Goal: Task Accomplishment & Management: Manage account settings

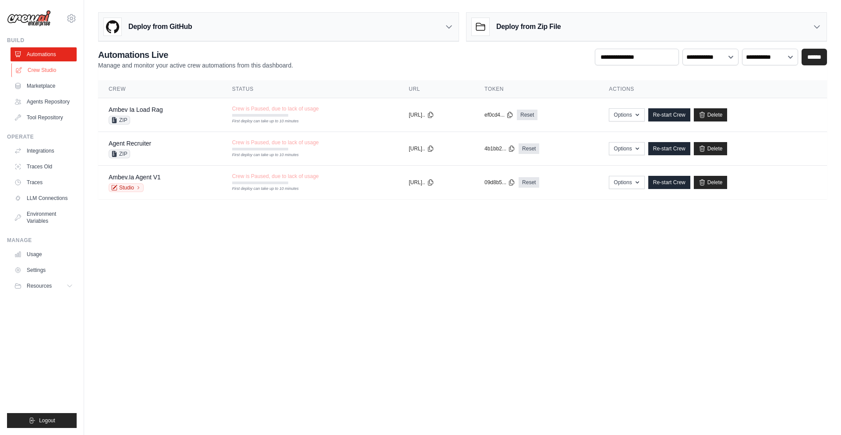
click at [42, 69] on link "Crew Studio" at bounding box center [44, 70] width 66 height 14
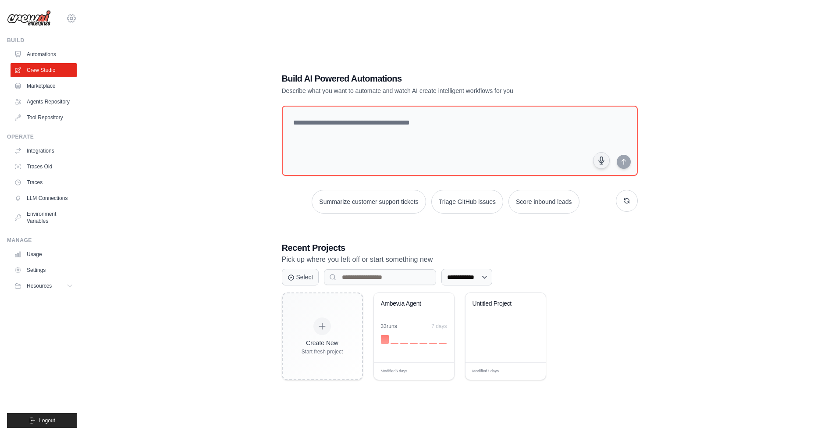
click at [74, 21] on icon at bounding box center [71, 18] width 11 height 11
click at [104, 71] on span "ABI - GenAI Bootcamp" at bounding box center [109, 71] width 69 height 9
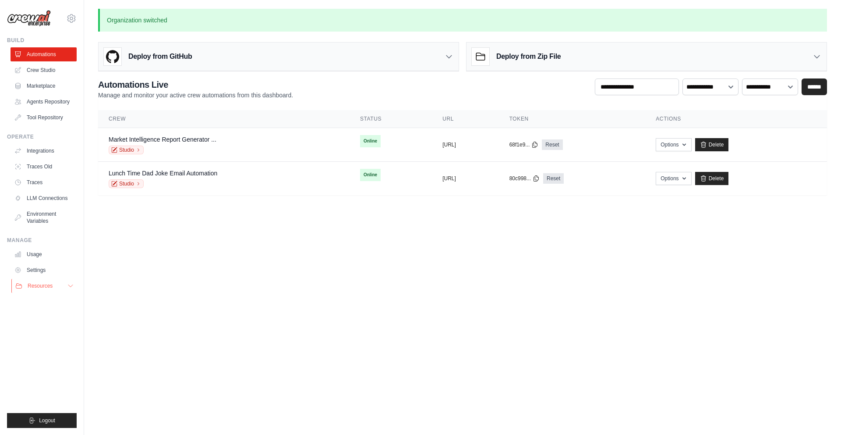
click at [45, 289] on span "Resources" at bounding box center [40, 285] width 25 height 7
click at [38, 269] on link "Settings" at bounding box center [44, 270] width 66 height 14
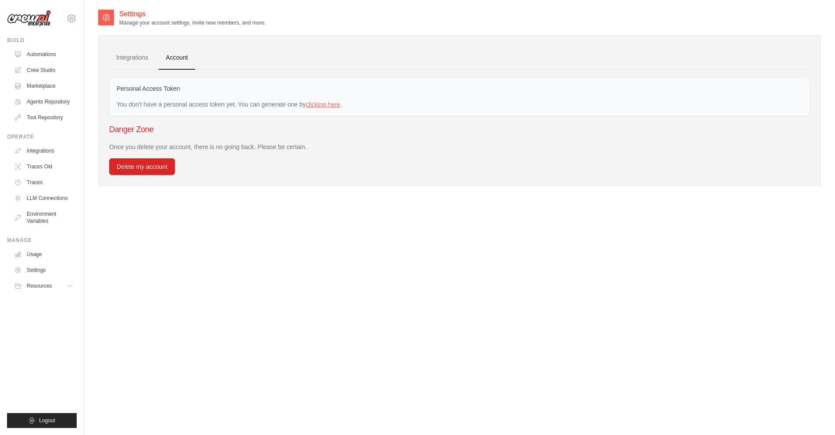
click at [36, 253] on link "Usage" at bounding box center [44, 254] width 66 height 14
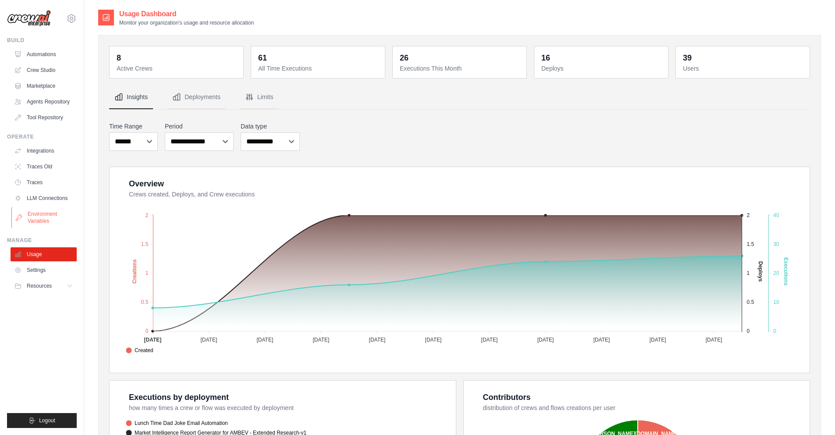
click at [47, 215] on link "Environment Variables" at bounding box center [44, 217] width 66 height 21
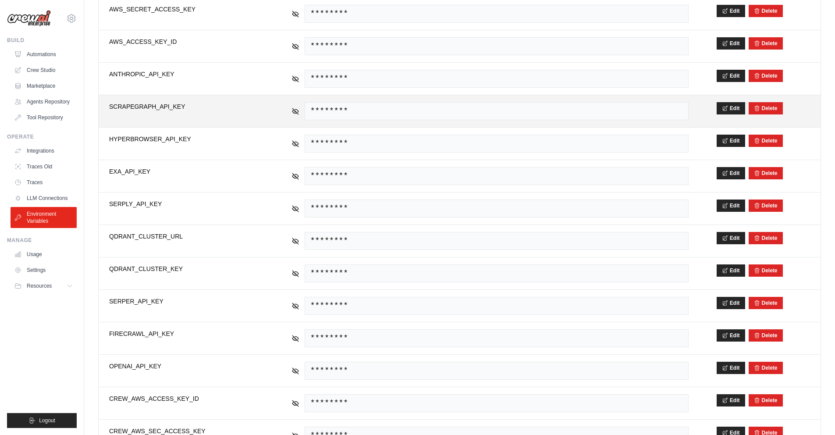
scroll to position [192, 0]
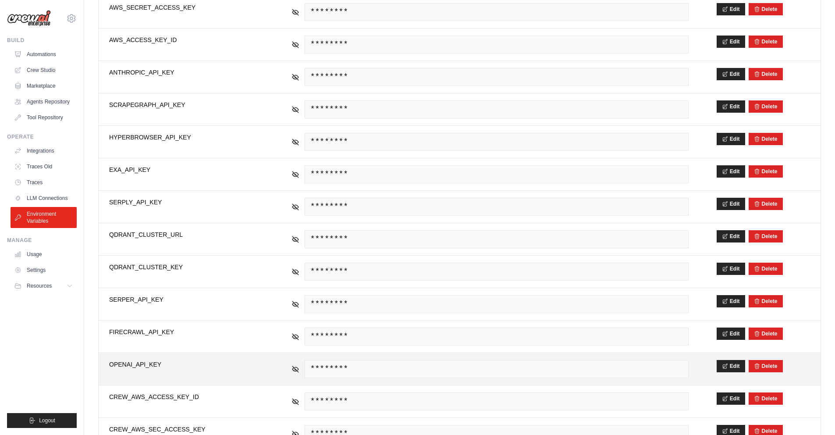
click at [291, 373] on div "********" at bounding box center [489, 369] width 397 height 18
click at [292, 369] on icon at bounding box center [295, 369] width 8 height 8
click at [636, 362] on span "sk-proj-iN_XkLaxtiAwHe3lVFztLil8OY7kjgQ5MUAS5Ou7OUR-uQ9_PJGZVSwY2XRrmANqnh-Ap_x…" at bounding box center [497, 369] width 384 height 18
click at [734, 367] on button "Edit" at bounding box center [731, 365] width 28 height 12
click at [287, 364] on td "sk-proj-iN_XkLaxtiAwHe3lVFztLil8OY7kjgQ5MUAS5Ou7OUR-uQ9_PJGZVSwY2XRrmANqnh-Ap_x…" at bounding box center [490, 369] width 418 height 32
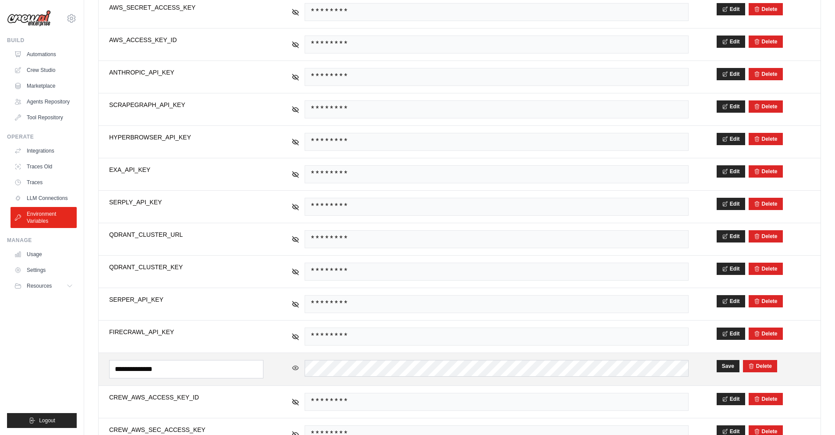
click at [295, 368] on icon at bounding box center [295, 367] width 1 height 1
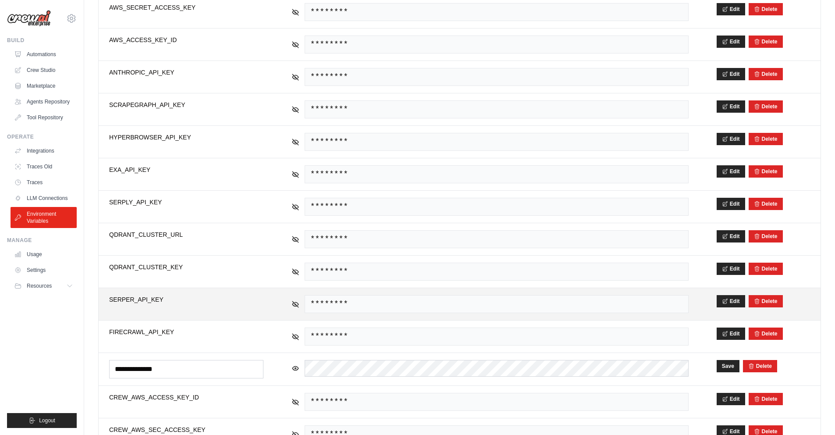
click at [297, 297] on div "********" at bounding box center [489, 304] width 397 height 18
click at [293, 304] on icon at bounding box center [295, 304] width 6 height 4
drag, startPoint x: 532, startPoint y: 305, endPoint x: 308, endPoint y: 303, distance: 223.5
click at [308, 303] on span "9f08ad4af56866cdfafbf18418ddfd4a02bc20e9" at bounding box center [497, 304] width 384 height 18
copy span "9f08ad4af56866cdfafbf18418ddfd4a02bc20e9"
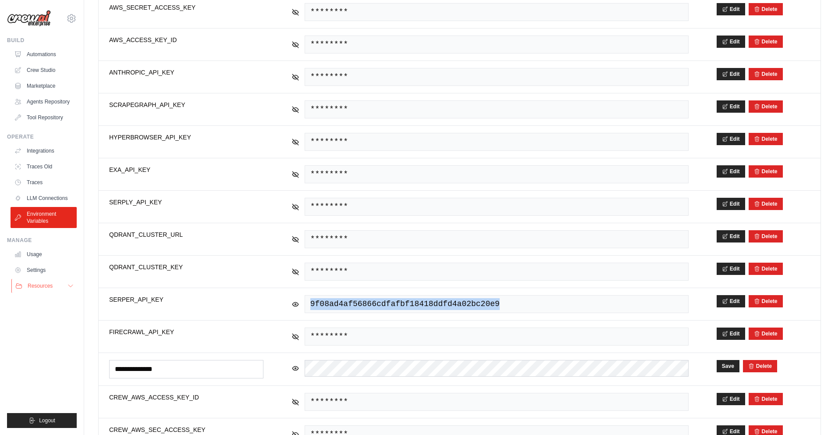
click at [32, 286] on span "Resources" at bounding box center [40, 285] width 25 height 7
click at [44, 301] on span "Documentation" at bounding box center [48, 300] width 35 height 7
